Goal: Understand process/instructions: Learn how to perform a task or action

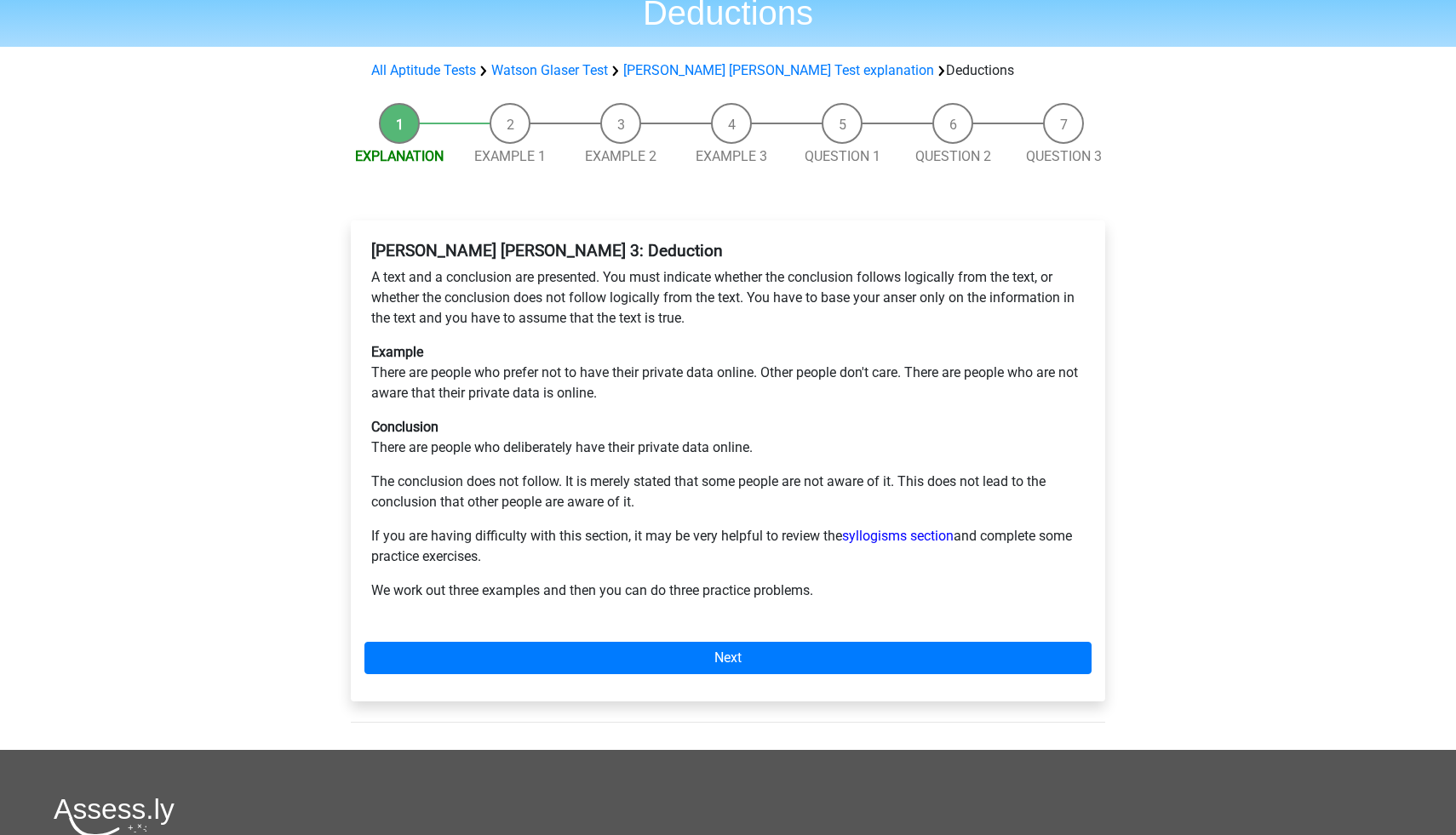
scroll to position [167, 0]
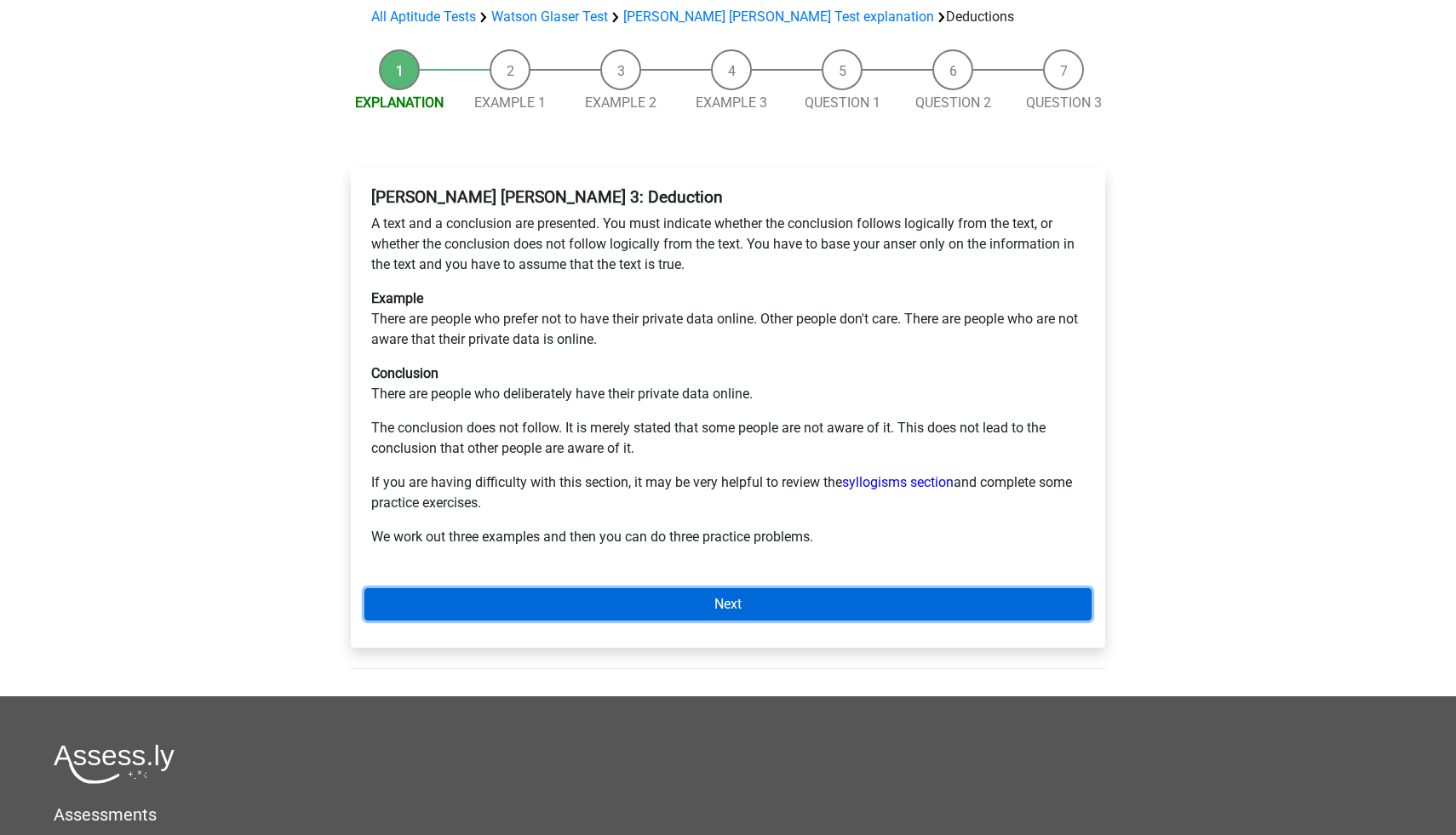
click at [808, 589] on link "Next" at bounding box center [727, 605] width 727 height 33
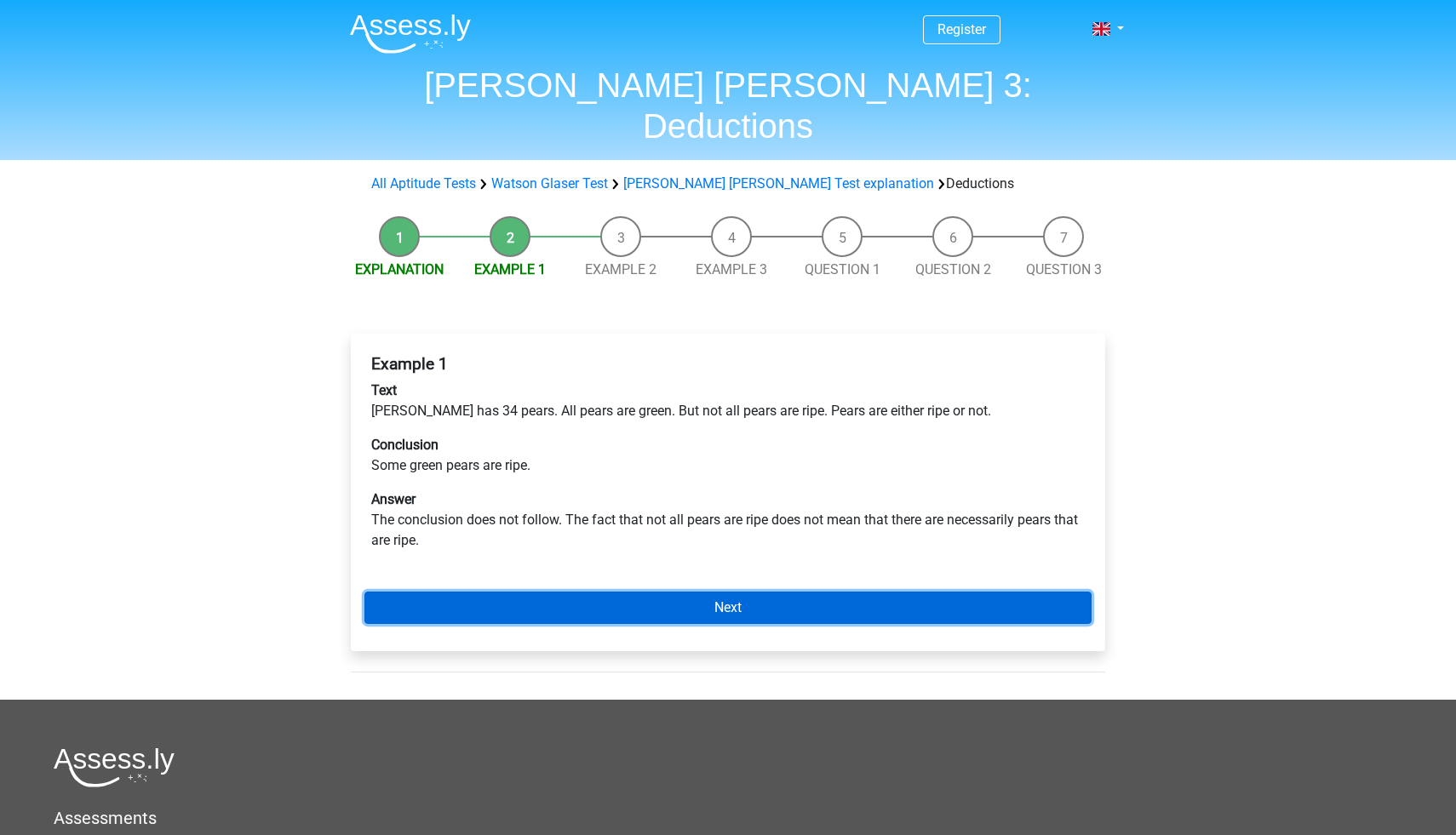
click at [832, 591] on link "Next" at bounding box center [727, 608] width 727 height 33
